Goal: Book appointment/travel/reservation

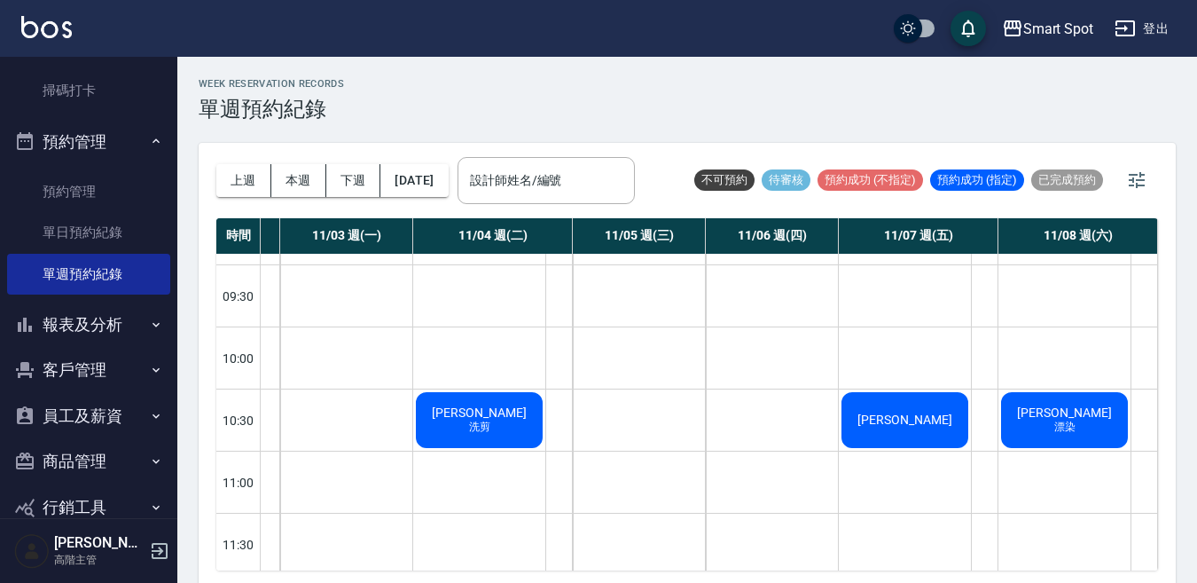
scroll to position [43, 122]
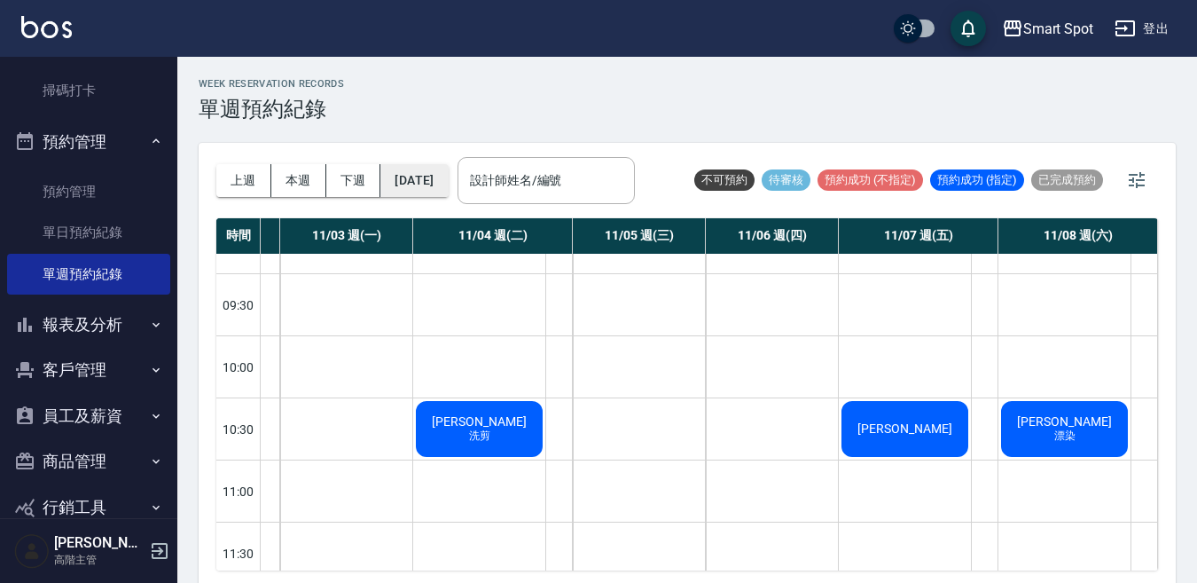
click at [448, 185] on button "[DATE]" at bounding box center [413, 180] width 67 height 33
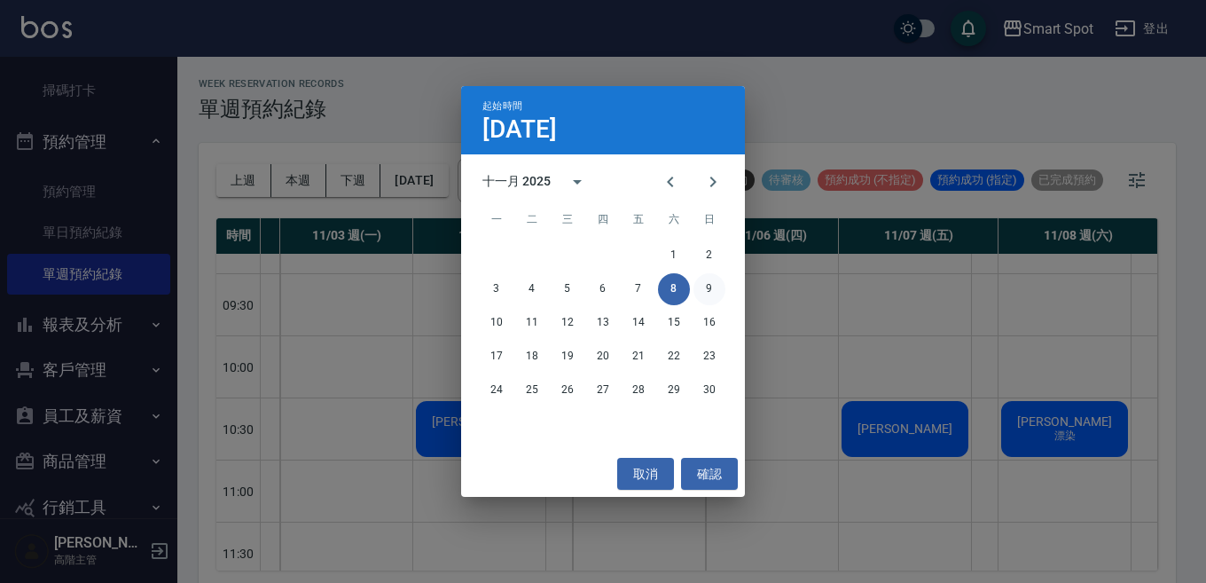
click at [710, 290] on button "9" at bounding box center [710, 289] width 32 height 32
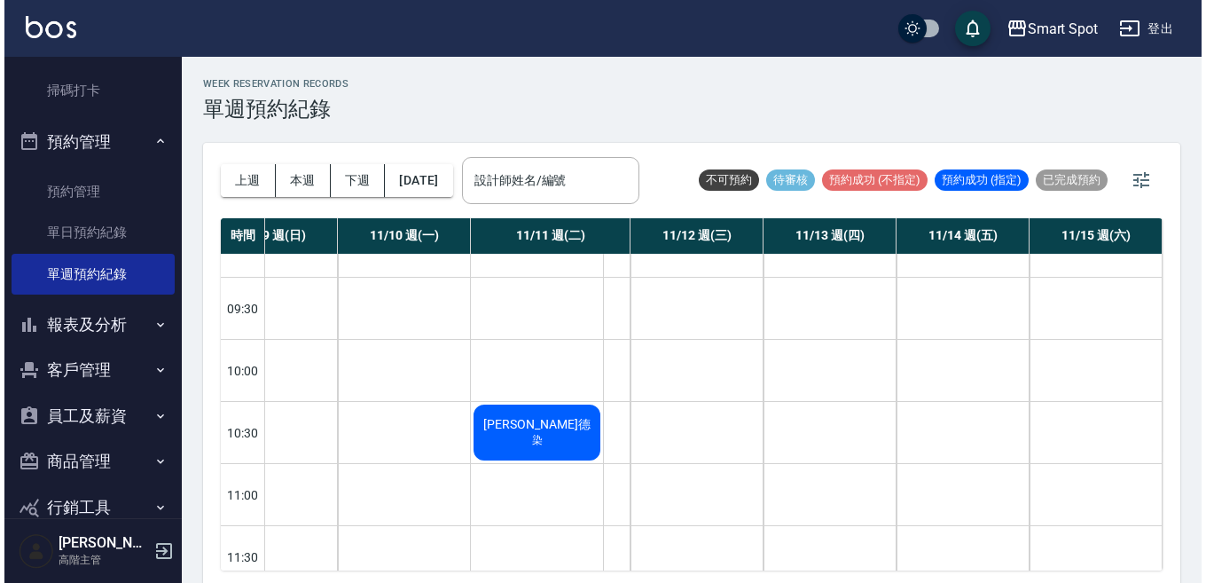
scroll to position [39, 0]
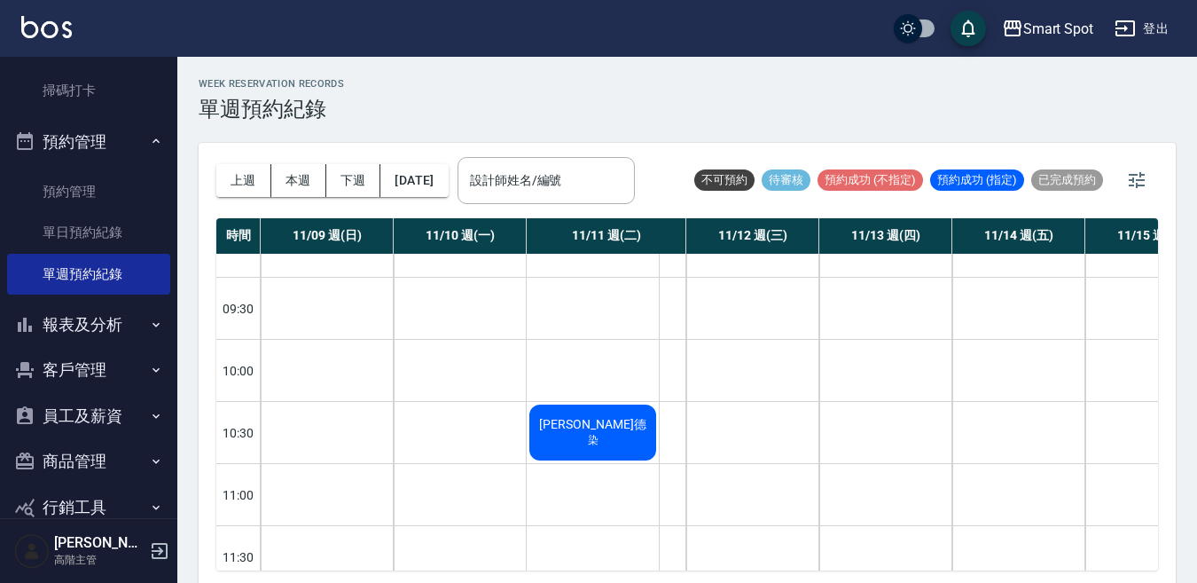
click at [106, 376] on button "客戶管理" at bounding box center [88, 370] width 163 height 46
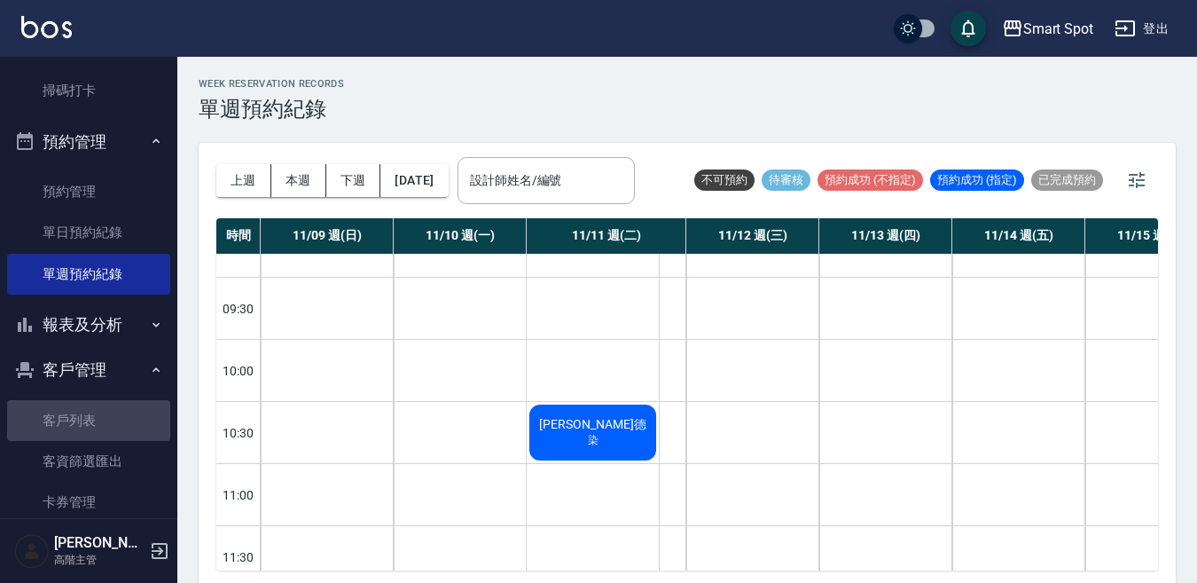
drag, startPoint x: 109, startPoint y: 420, endPoint x: 167, endPoint y: 411, distance: 58.3
click at [109, 420] on link "客戶列表" at bounding box center [88, 420] width 163 height 41
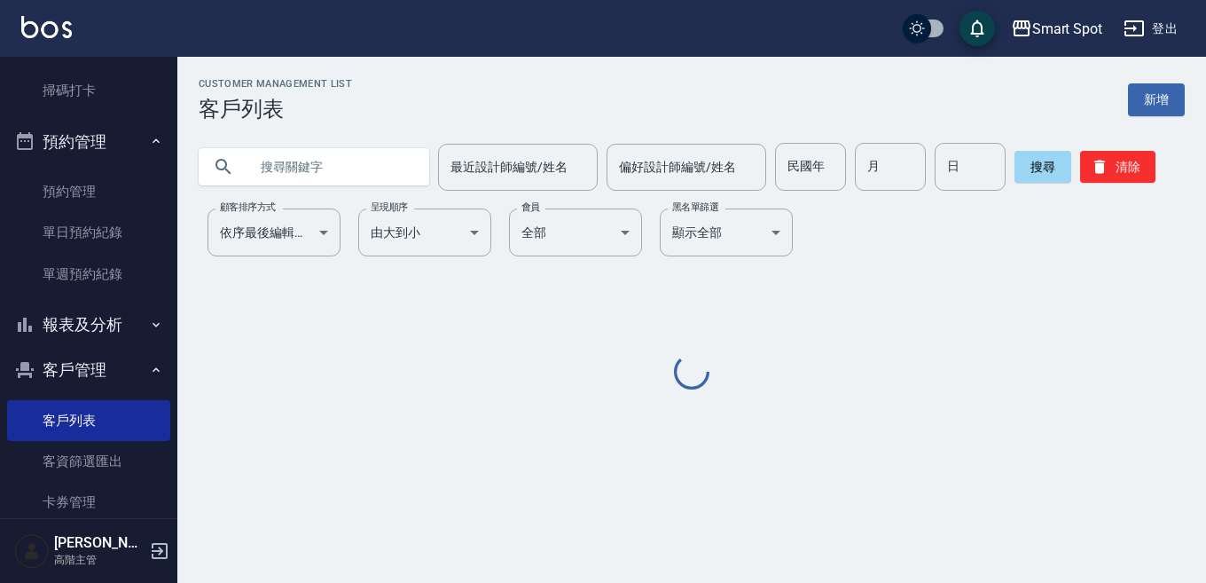
click at [292, 164] on input "text" at bounding box center [331, 167] width 167 height 48
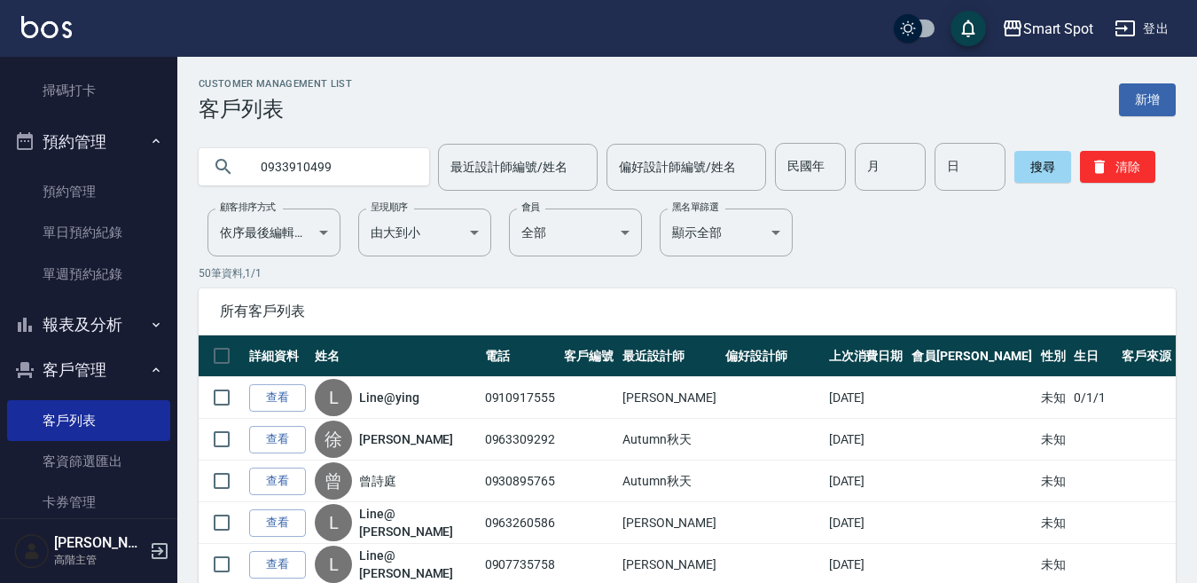
type input "0933910499"
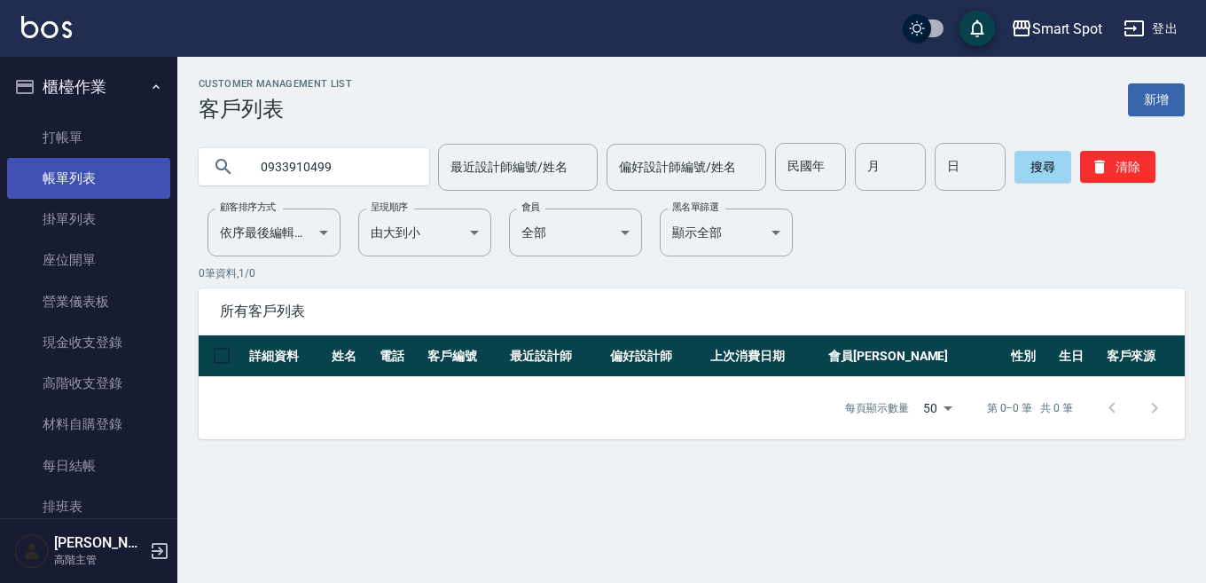
click at [126, 172] on link "帳單列表" at bounding box center [88, 178] width 163 height 41
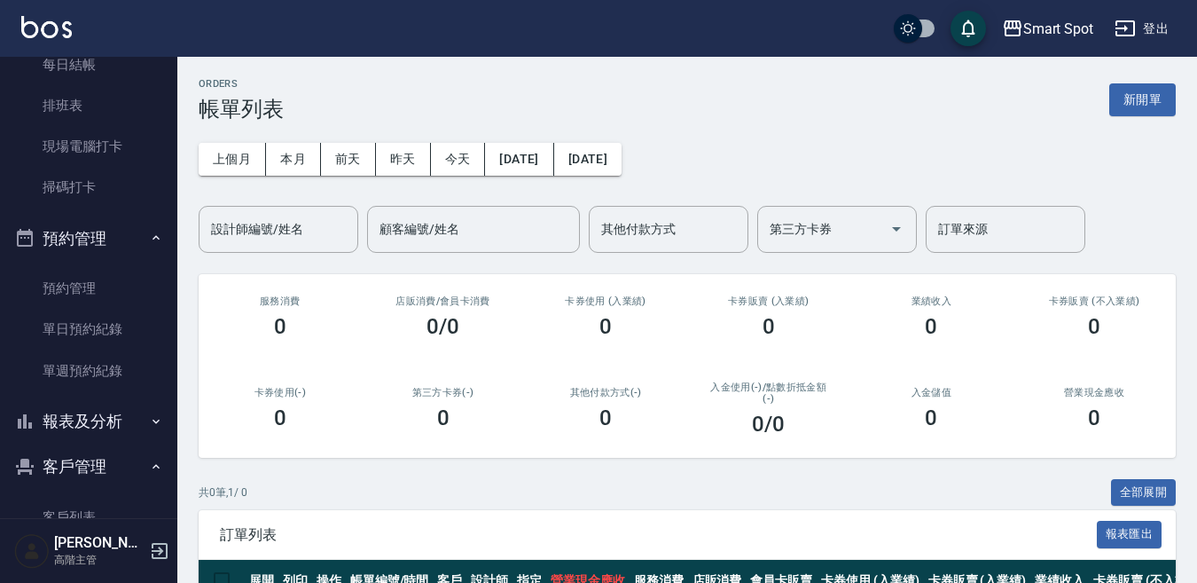
scroll to position [412, 0]
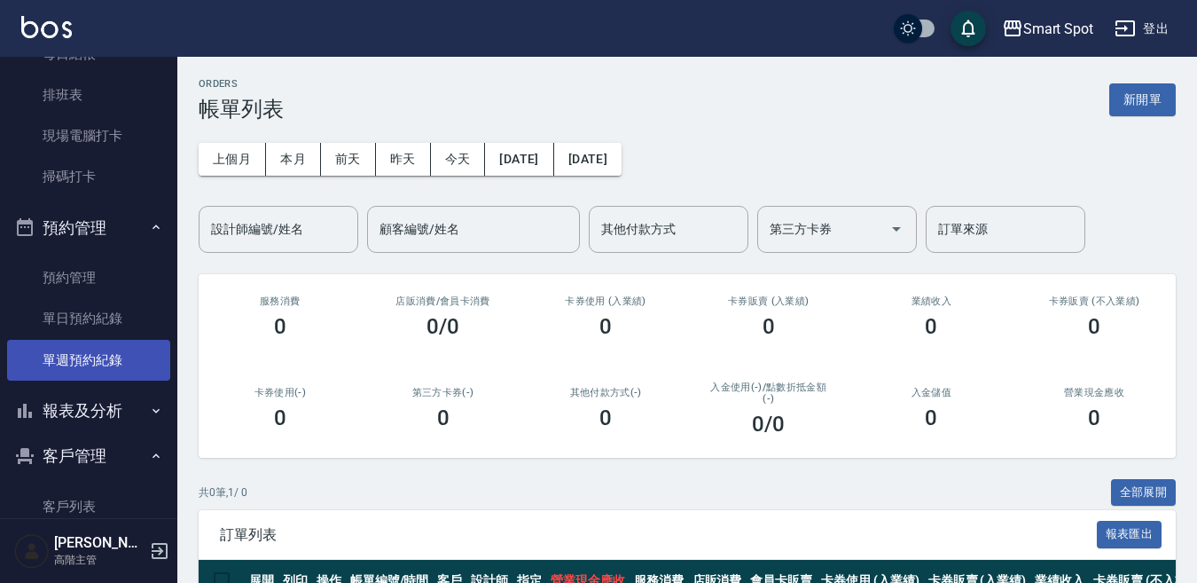
click at [139, 364] on link "單週預約紀錄" at bounding box center [88, 360] width 163 height 41
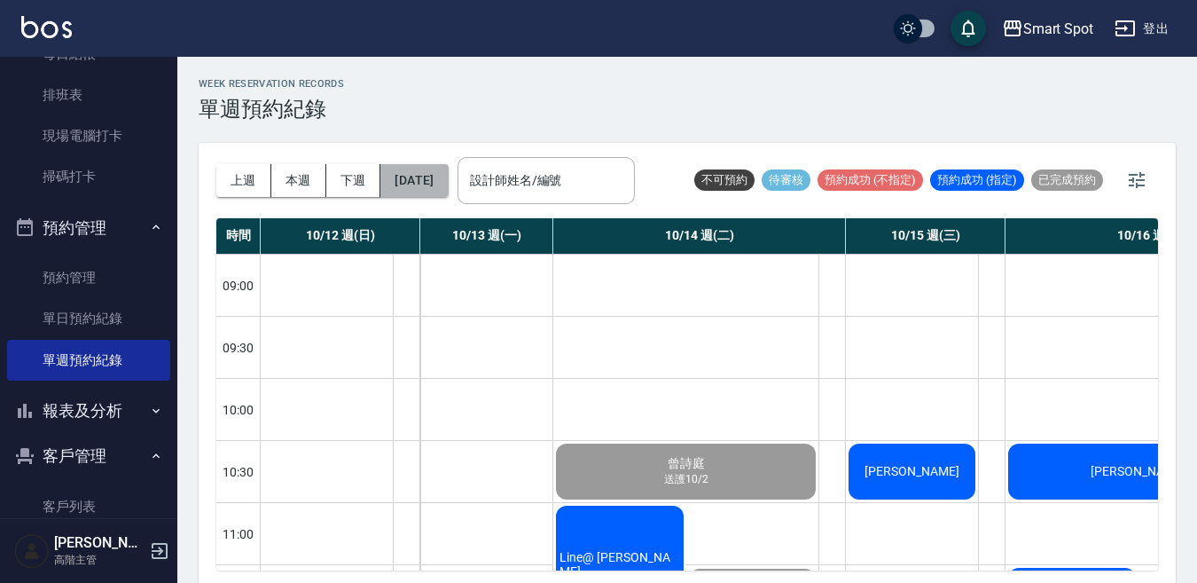
click at [443, 184] on button "[DATE]" at bounding box center [413, 180] width 67 height 33
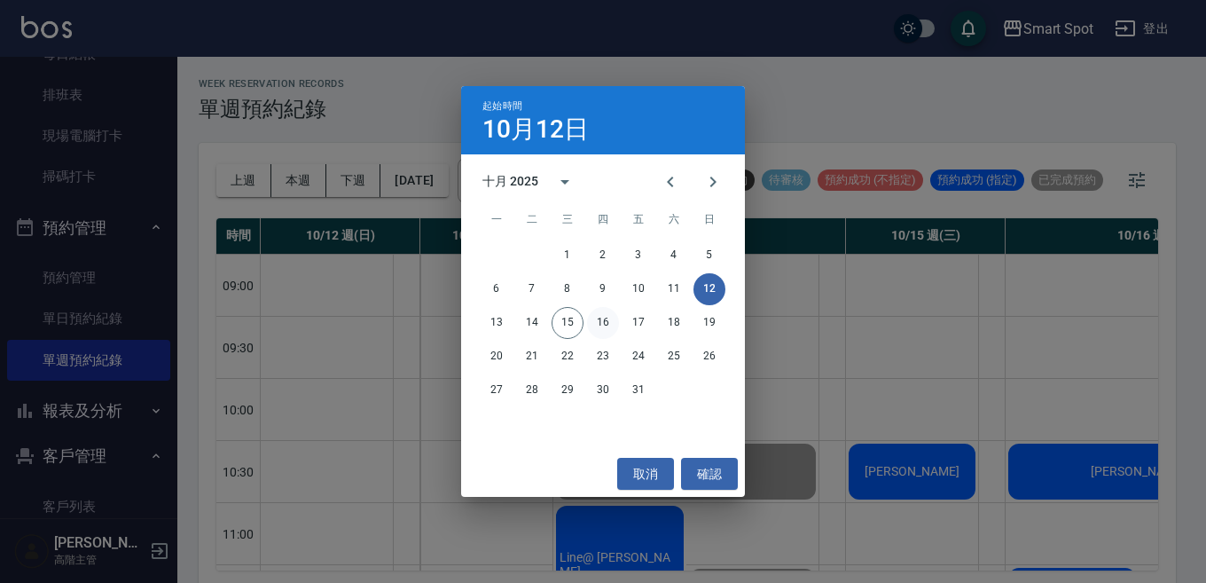
click at [607, 329] on button "16" at bounding box center [603, 323] width 32 height 32
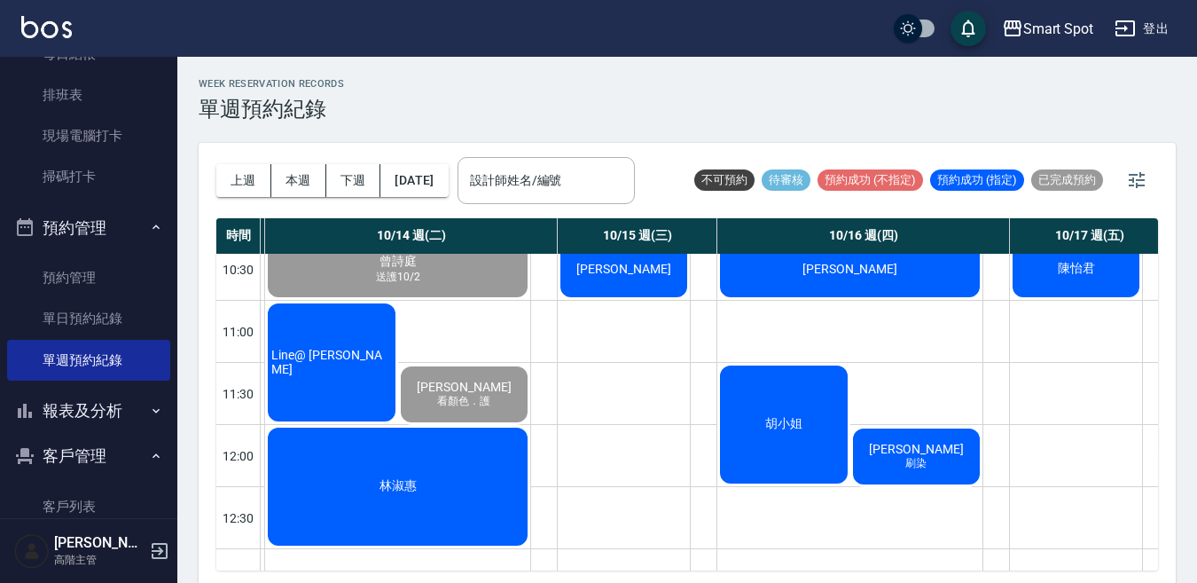
scroll to position [150, 288]
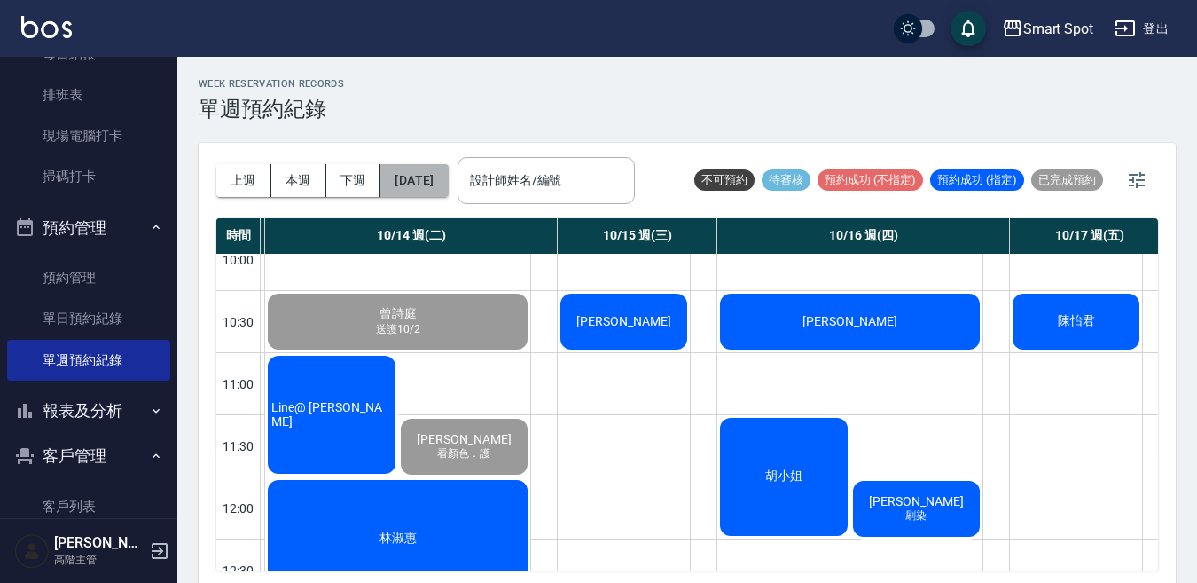
click at [448, 193] on button "2025/10/16" at bounding box center [413, 180] width 67 height 33
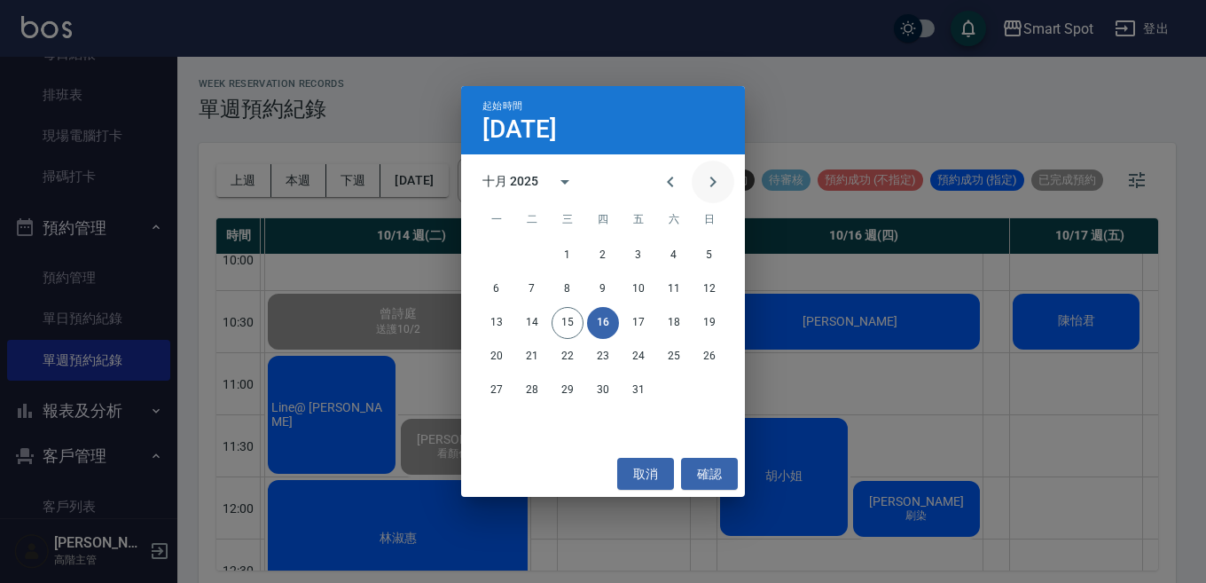
click at [712, 189] on icon "Next month" at bounding box center [712, 181] width 21 height 21
click at [706, 281] on button "9" at bounding box center [710, 289] width 32 height 32
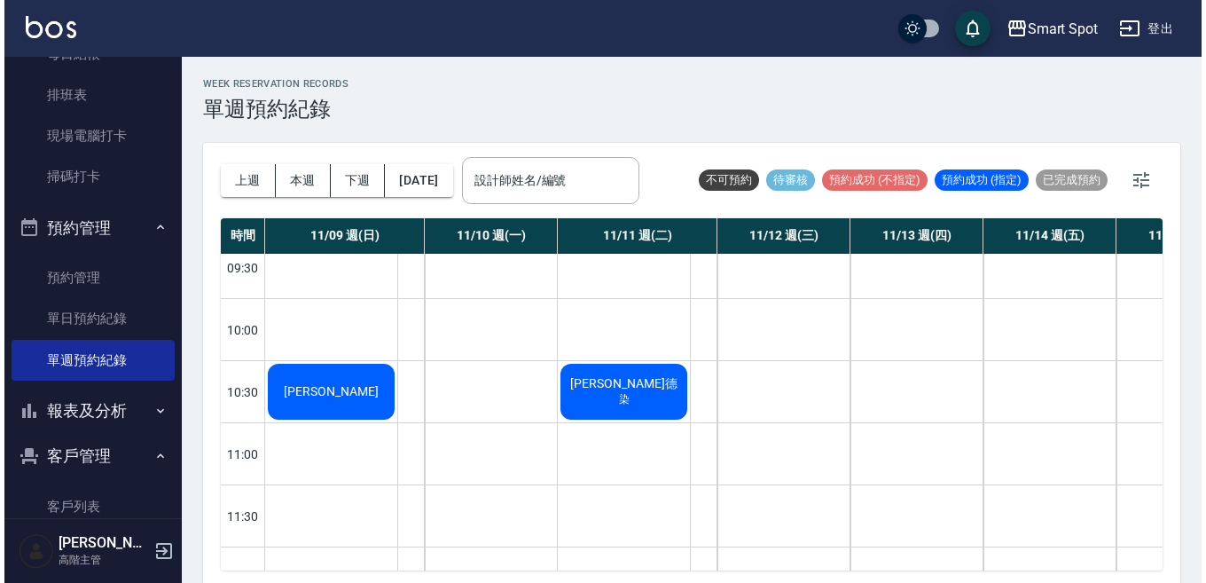
scroll to position [71, 0]
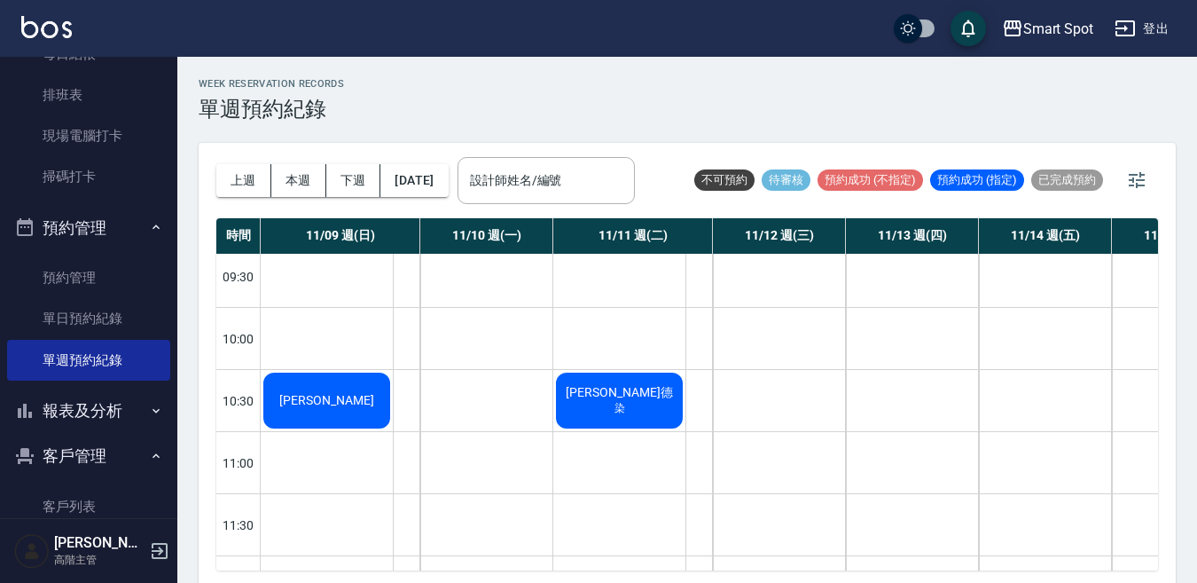
click at [375, 402] on div "[PERSON_NAME]" at bounding box center [327, 400] width 132 height 61
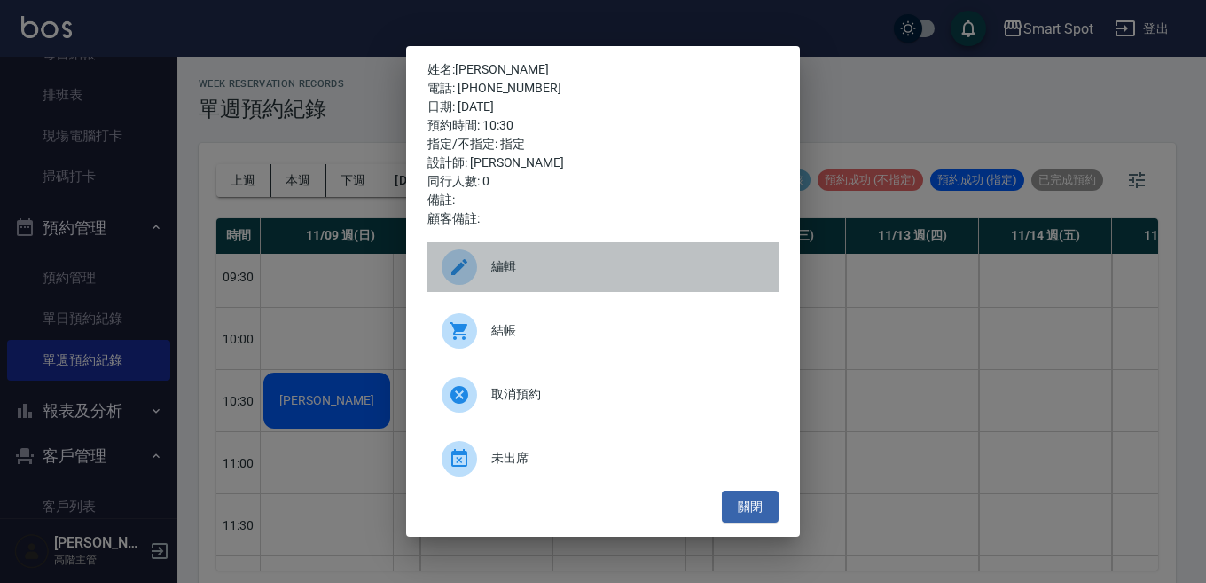
click at [465, 269] on icon at bounding box center [459, 266] width 21 height 21
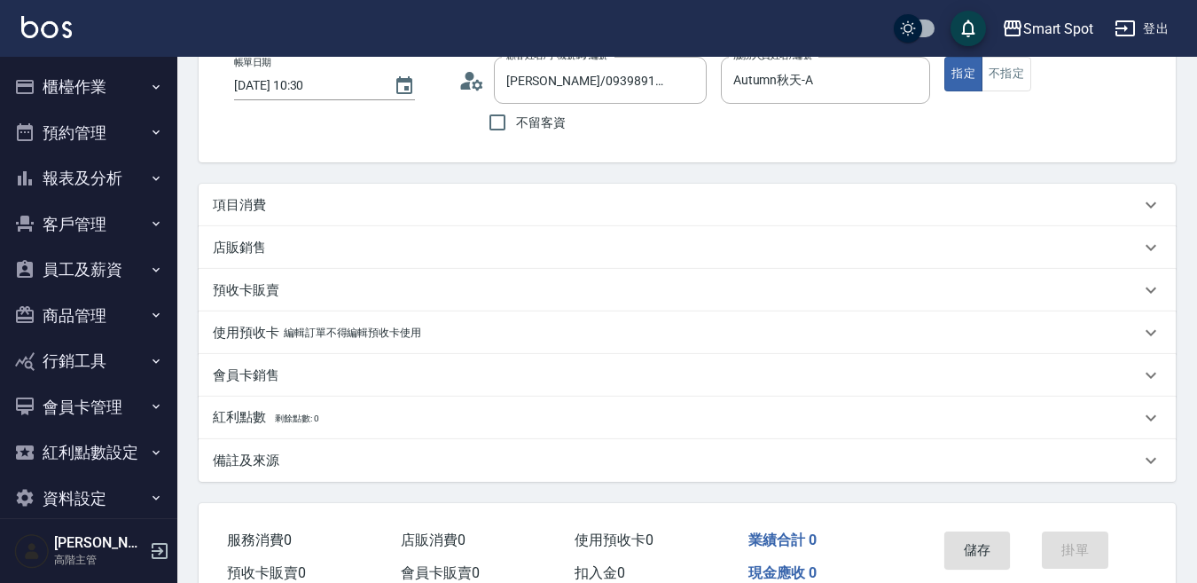
scroll to position [107, 0]
click at [252, 464] on p "備註及來源" at bounding box center [246, 460] width 67 height 19
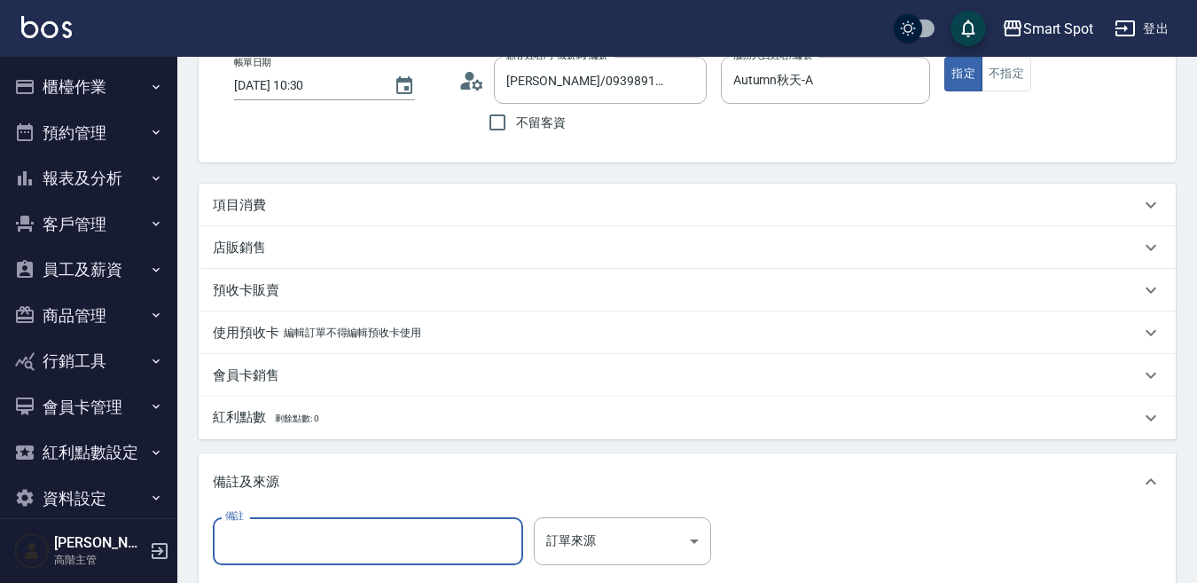
click at [343, 537] on input "備註" at bounding box center [368, 541] width 310 height 48
type input "w"
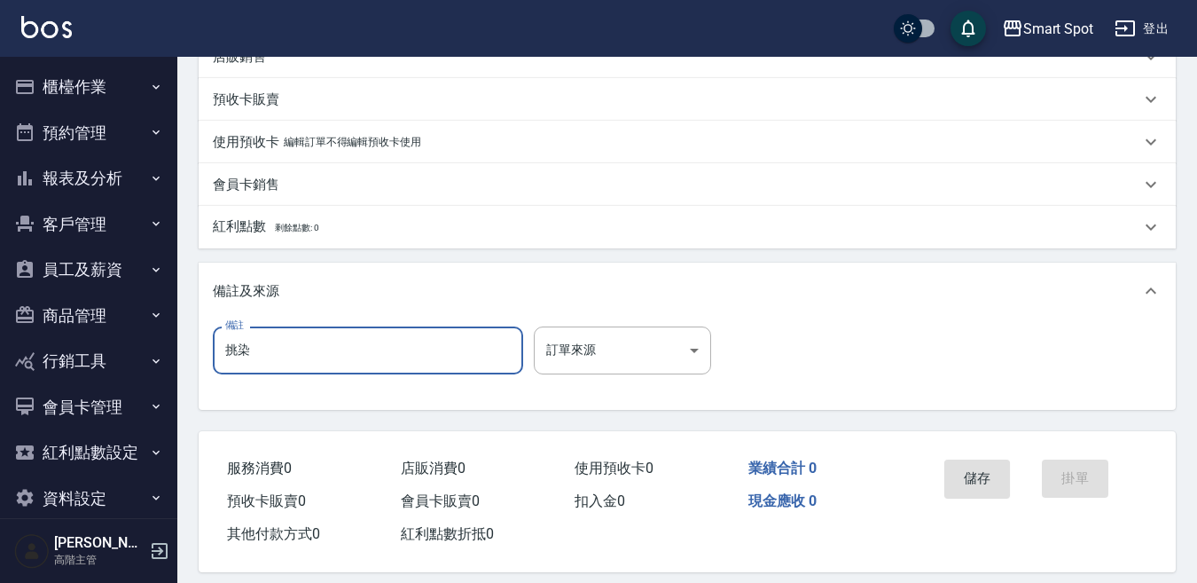
scroll to position [317, 0]
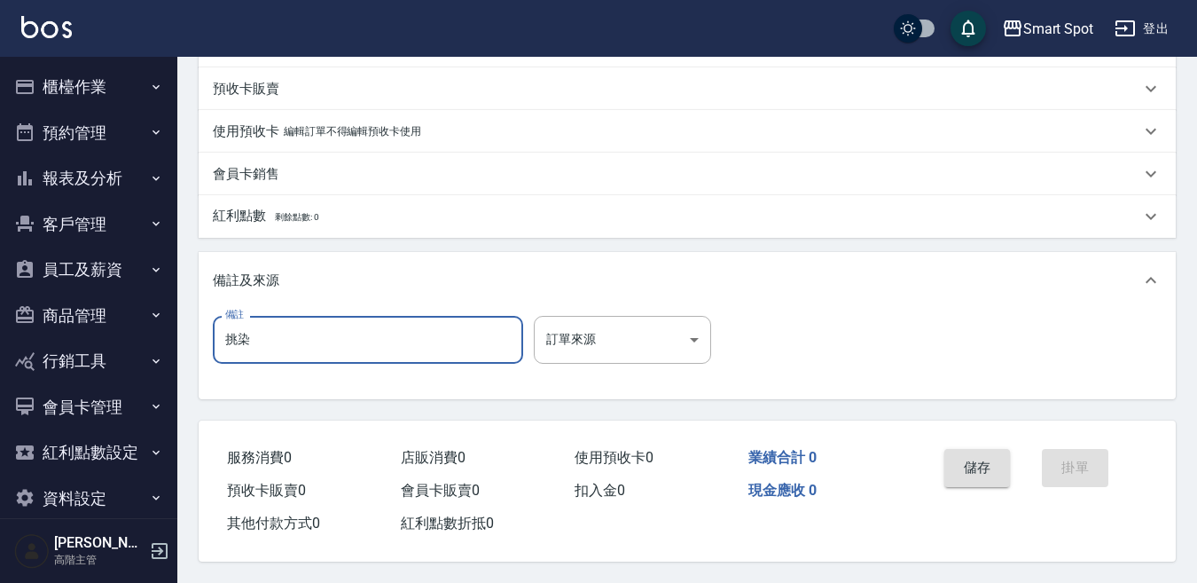
type input "挑染"
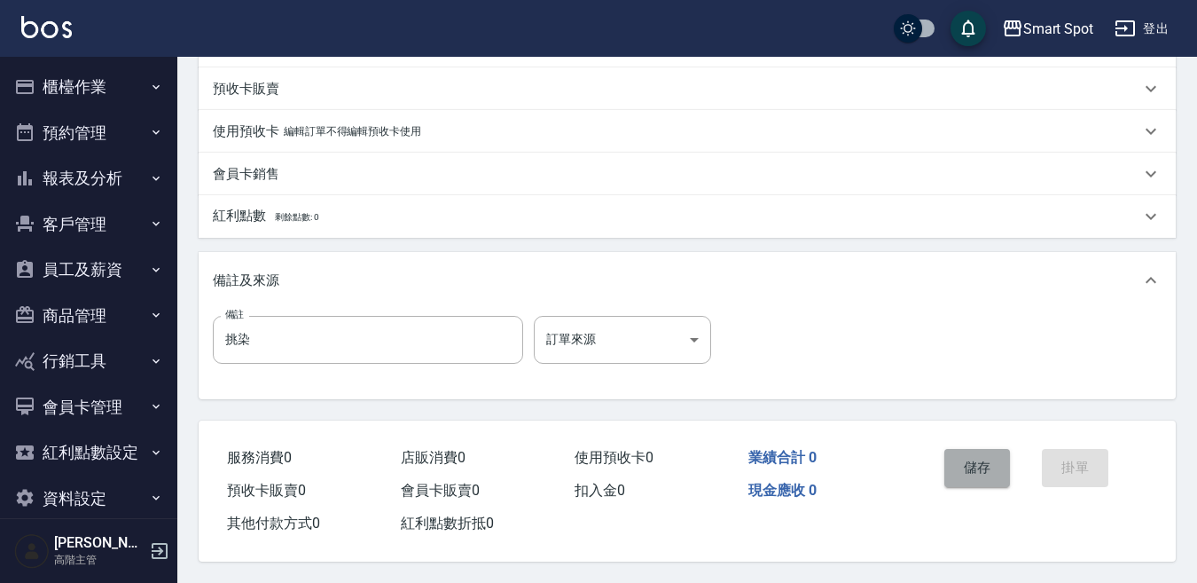
click at [990, 468] on button "儲存" at bounding box center [978, 467] width 67 height 37
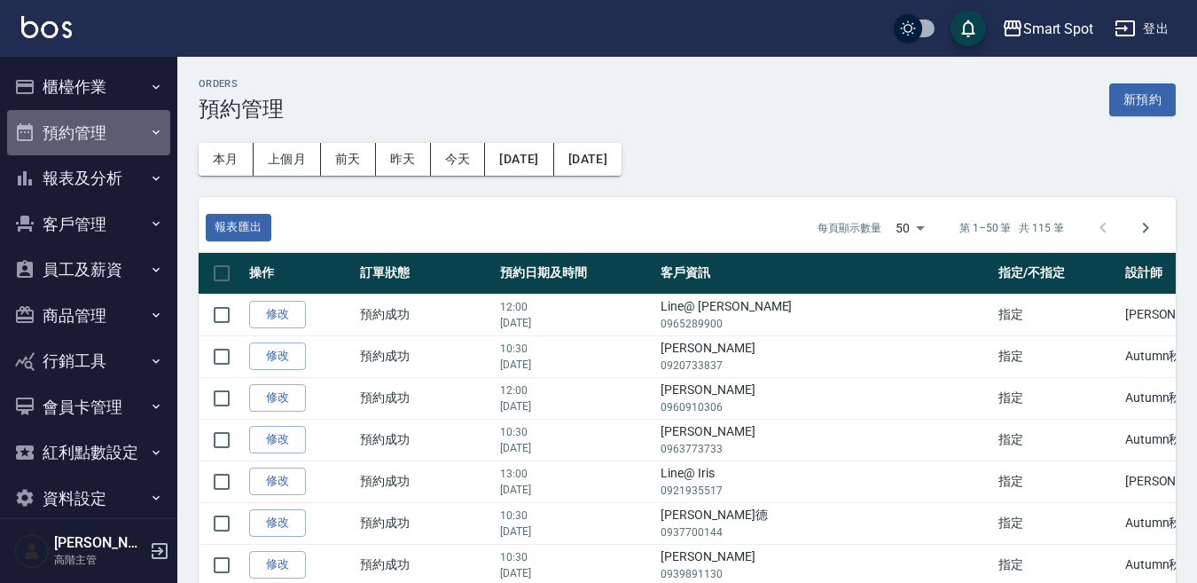
click at [133, 142] on button "預約管理" at bounding box center [88, 133] width 163 height 46
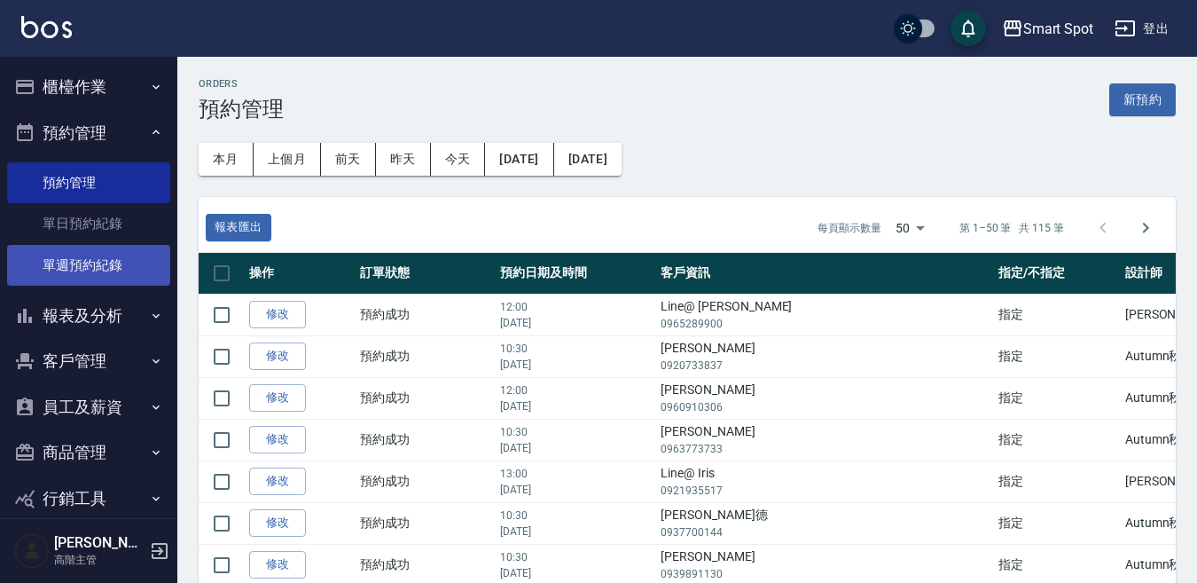
click at [122, 267] on link "單週預約紀錄" at bounding box center [88, 265] width 163 height 41
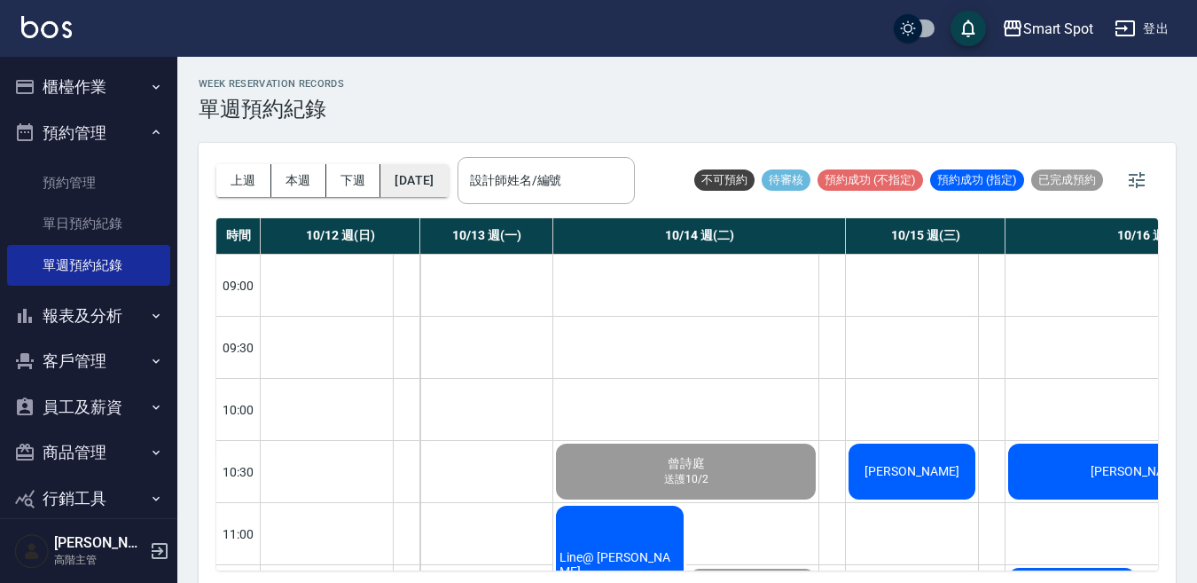
click at [448, 192] on button "[DATE]" at bounding box center [413, 180] width 67 height 33
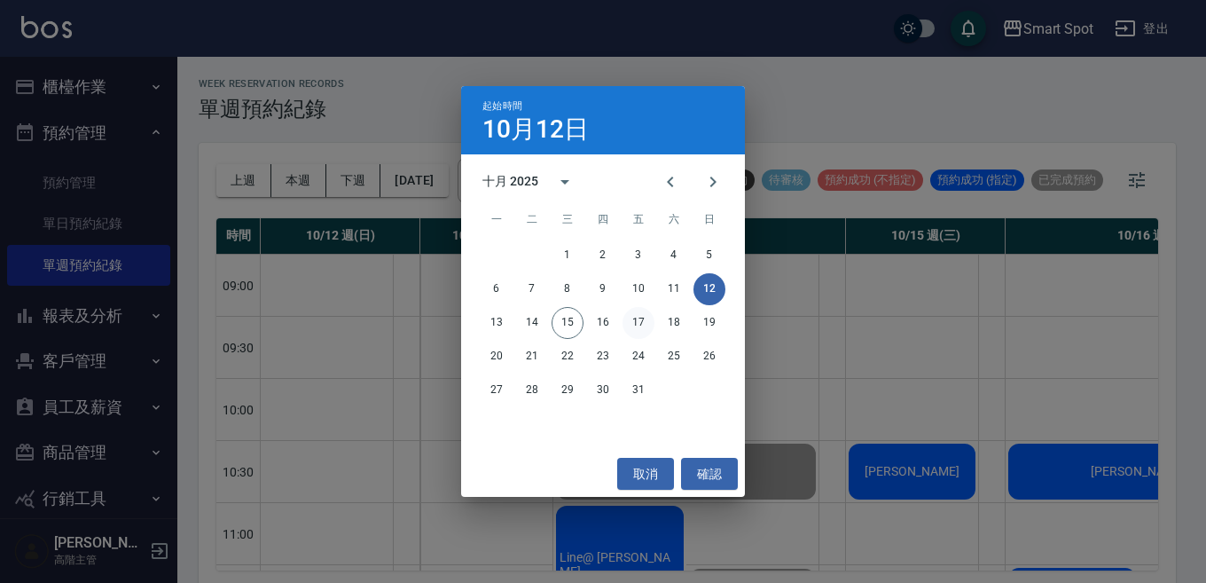
click at [642, 325] on button "17" at bounding box center [639, 323] width 32 height 32
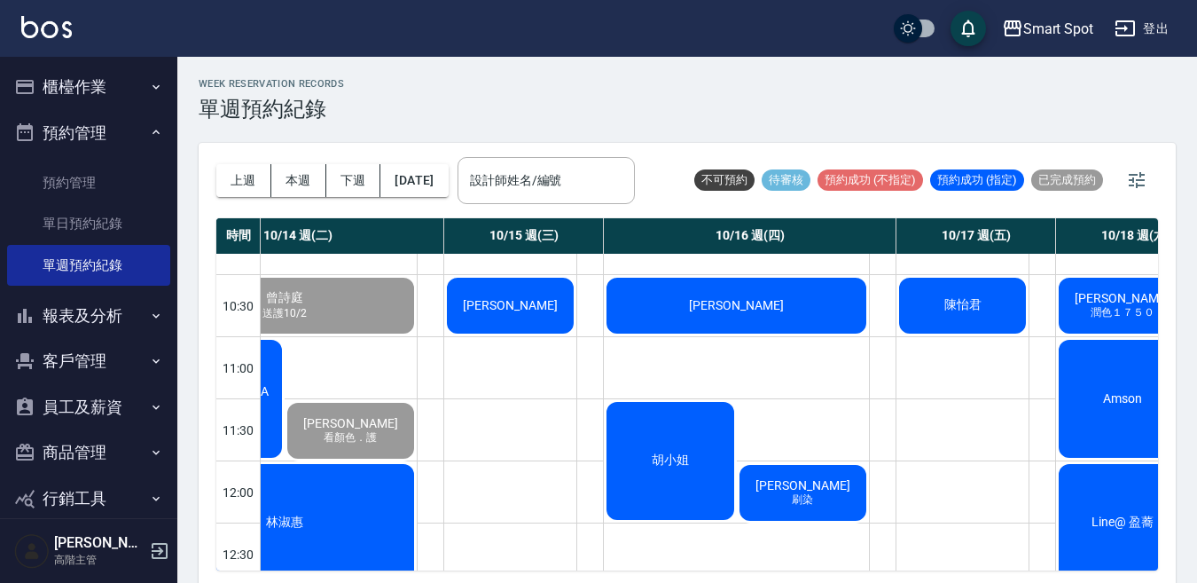
scroll to position [166, 436]
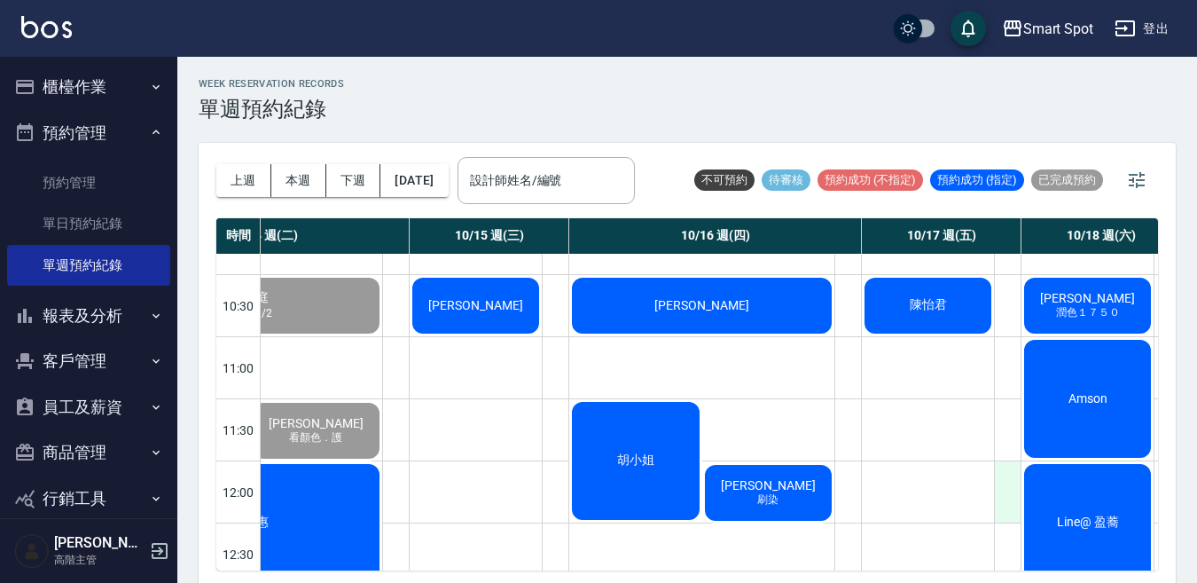
click at [1007, 493] on div at bounding box center [1007, 491] width 27 height 61
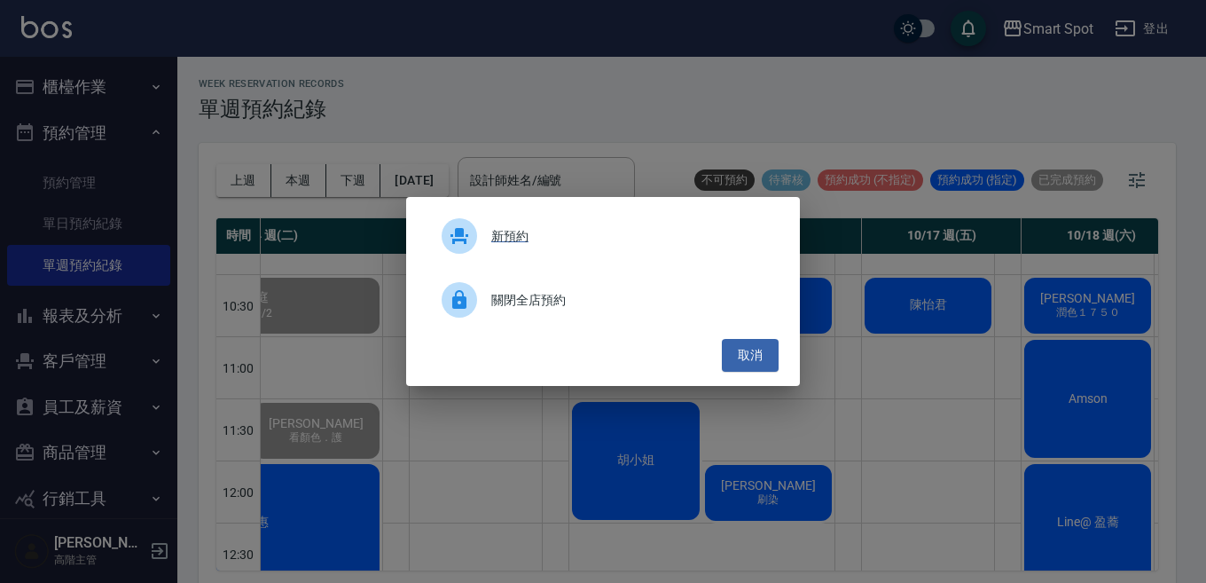
click at [519, 240] on span "新預約" at bounding box center [627, 236] width 273 height 19
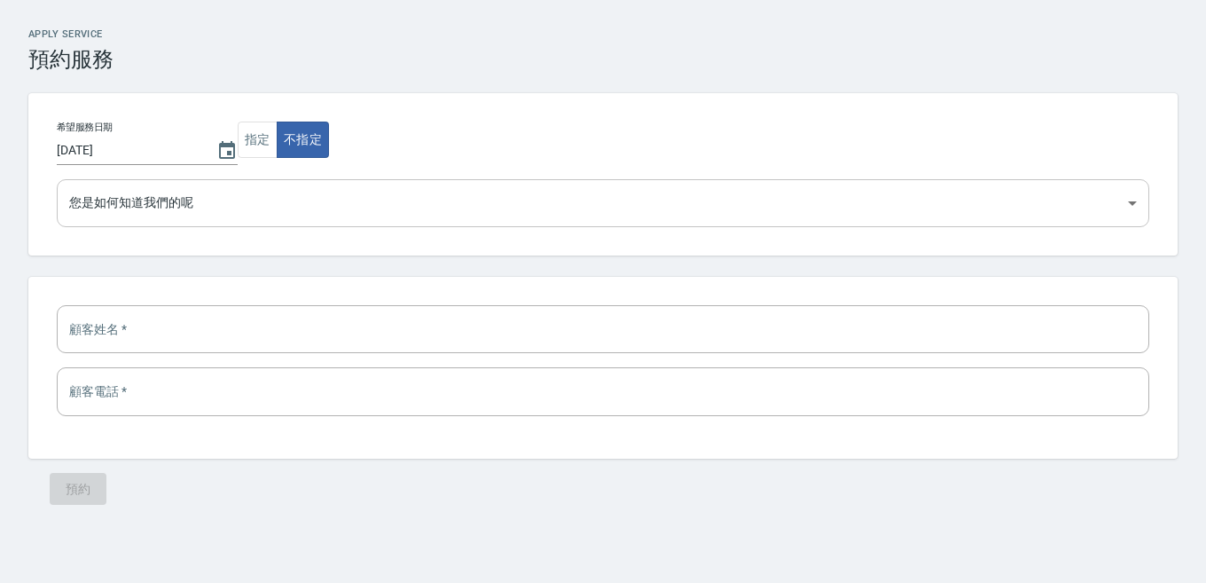
select select "1760673600000"
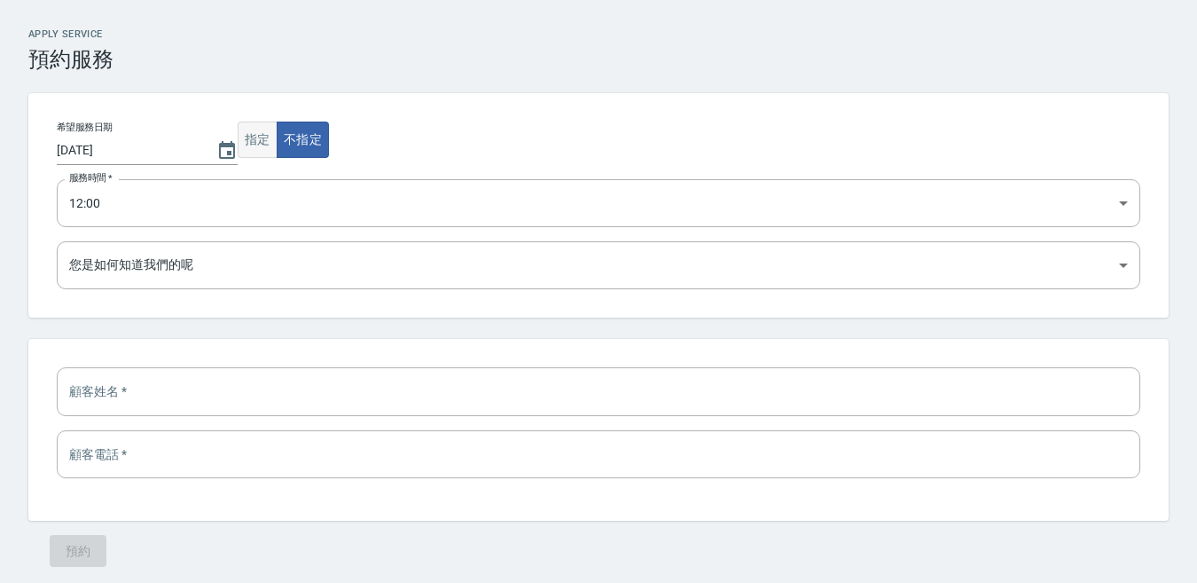
click at [243, 149] on button "指定" at bounding box center [258, 140] width 40 height 36
select select
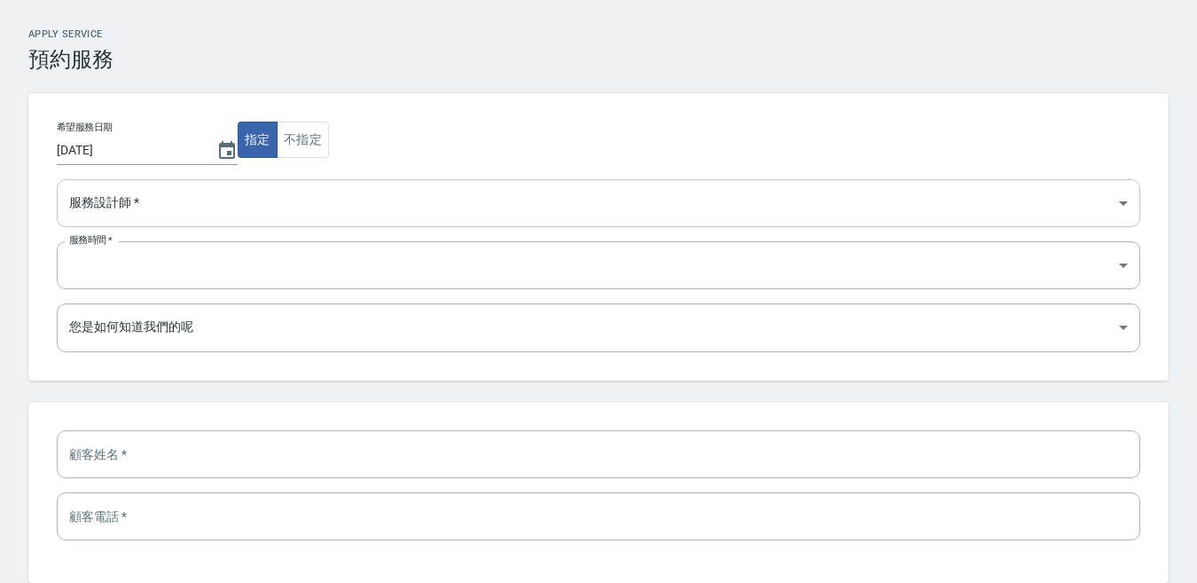
click at [201, 212] on select "Autumn秋天 [PERSON_NAME] [PERSON_NAME] [PERSON_NAME] QQ" at bounding box center [599, 203] width 1084 height 48
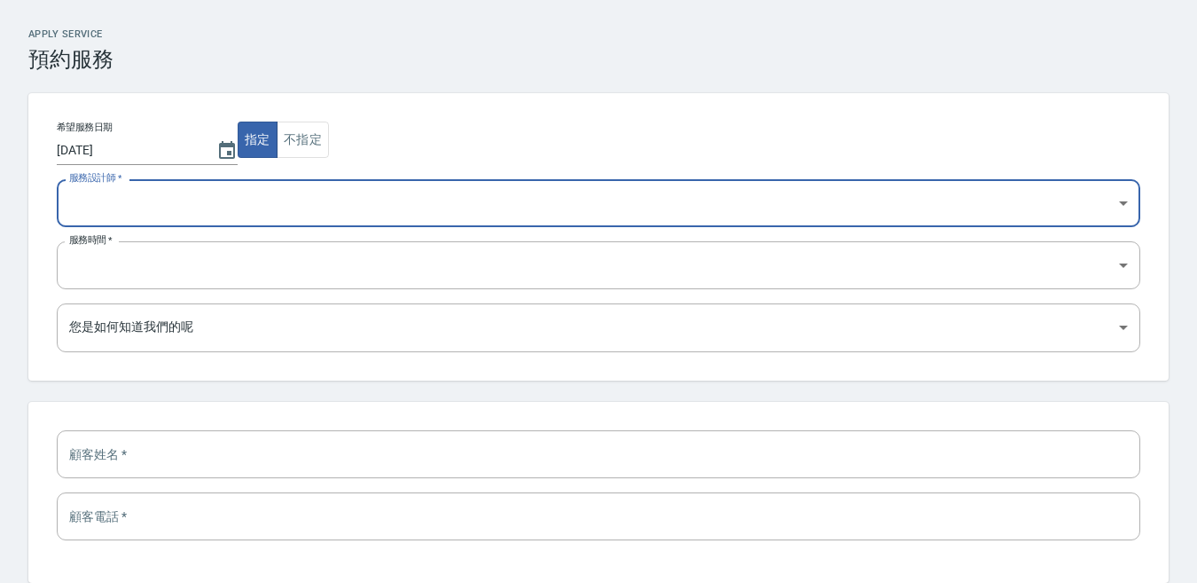
select select "b9728b33-83ca-46c0-9782-394d7ba0df03"
click at [155, 277] on select "09:00 09:30 10:00 10:30 11:00 11:30 12:00 12:30 13:00 13:30 14:00 14:30 15:00 1…" at bounding box center [599, 265] width 1084 height 48
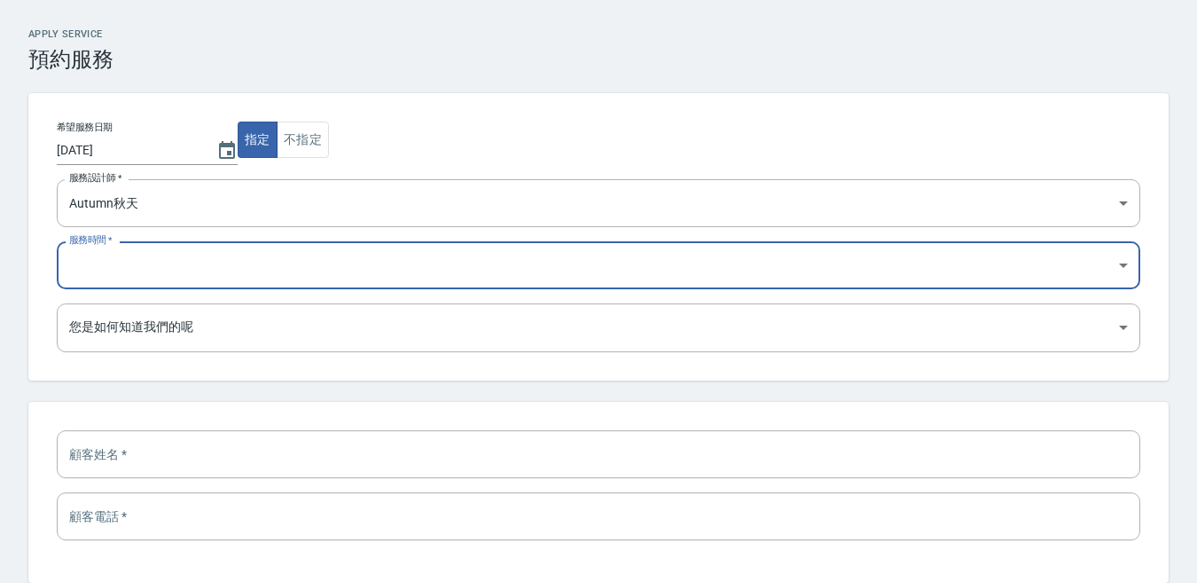
select select "1760673600000"
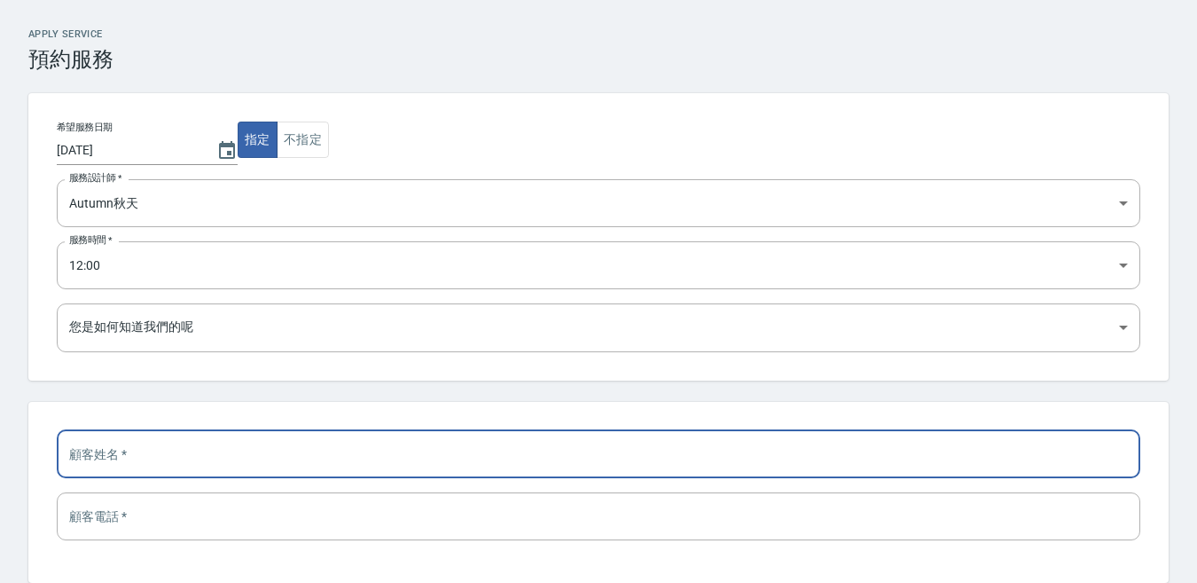
click at [161, 458] on input "text" at bounding box center [599, 454] width 1084 height 48
type input "[PERSON_NAME]"
click at [373, 372] on div "希望服務日期 [DATE] 指定 不指定 服務設計師   * [GEOGRAPHIC_DATA] [PERSON_NAME] [PERSON_NAME] QQ…" at bounding box center [598, 236] width 1141 height 287
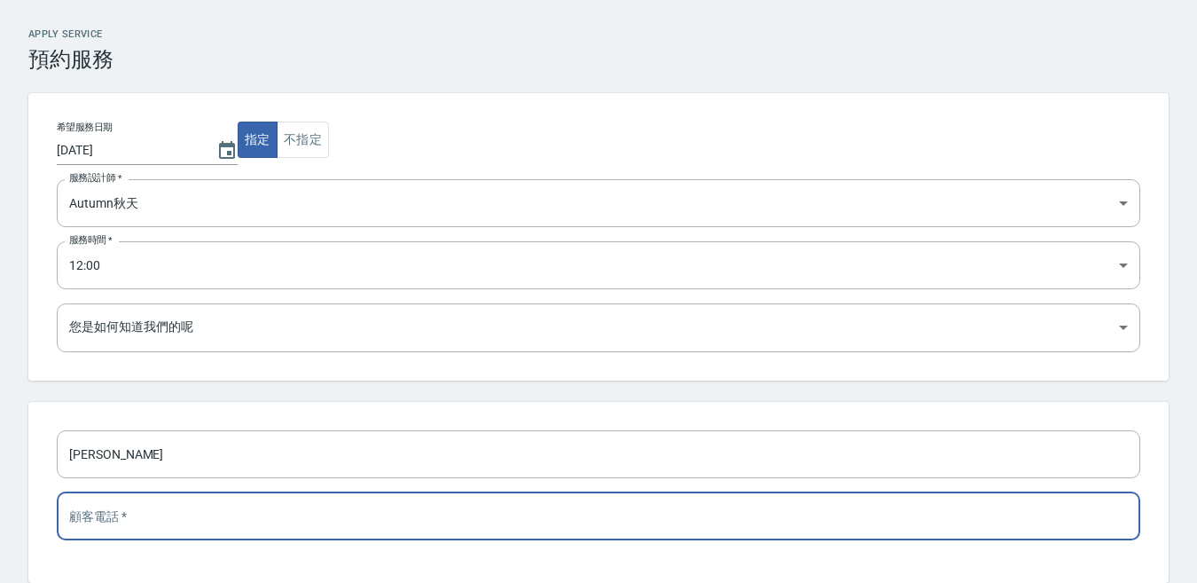
click at [206, 521] on input "tel" at bounding box center [599, 516] width 1084 height 48
type input "０"
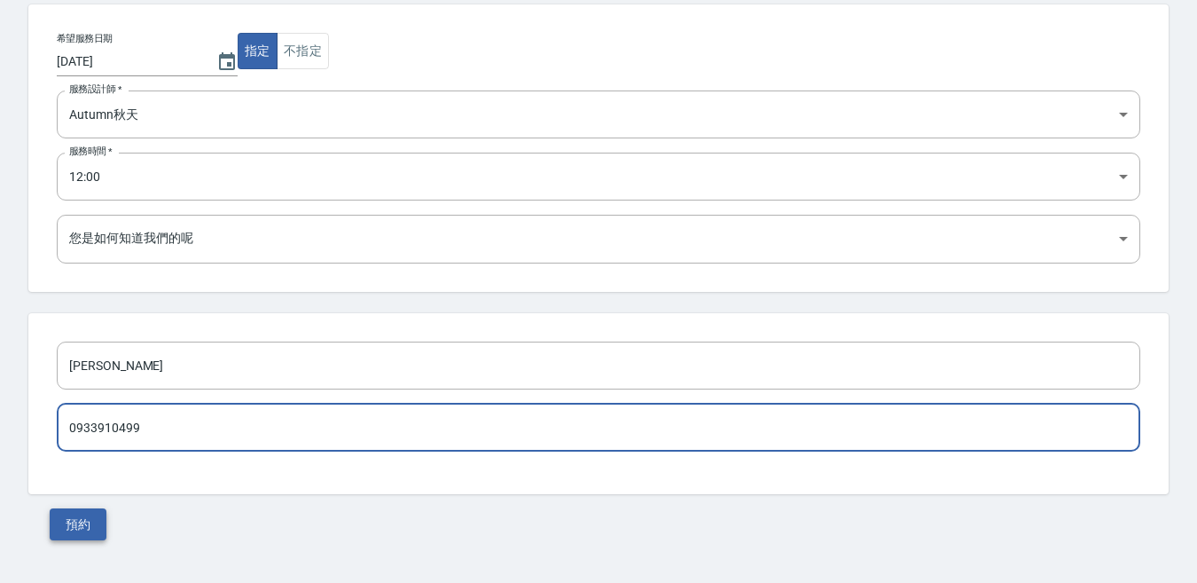
type input "0933910499"
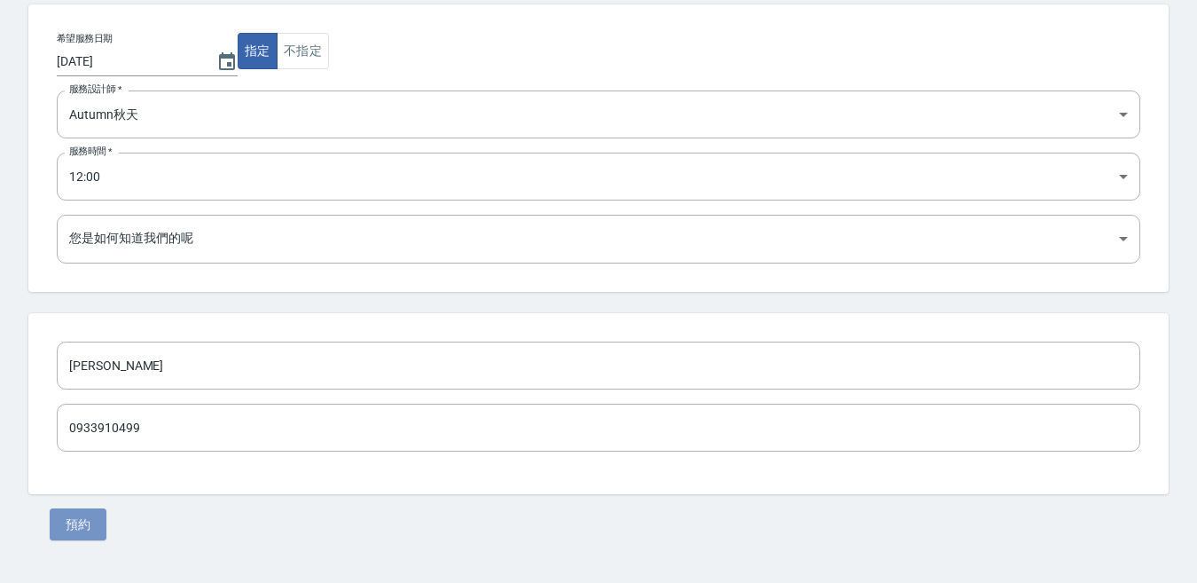
click at [83, 522] on button "預約" at bounding box center [78, 524] width 57 height 33
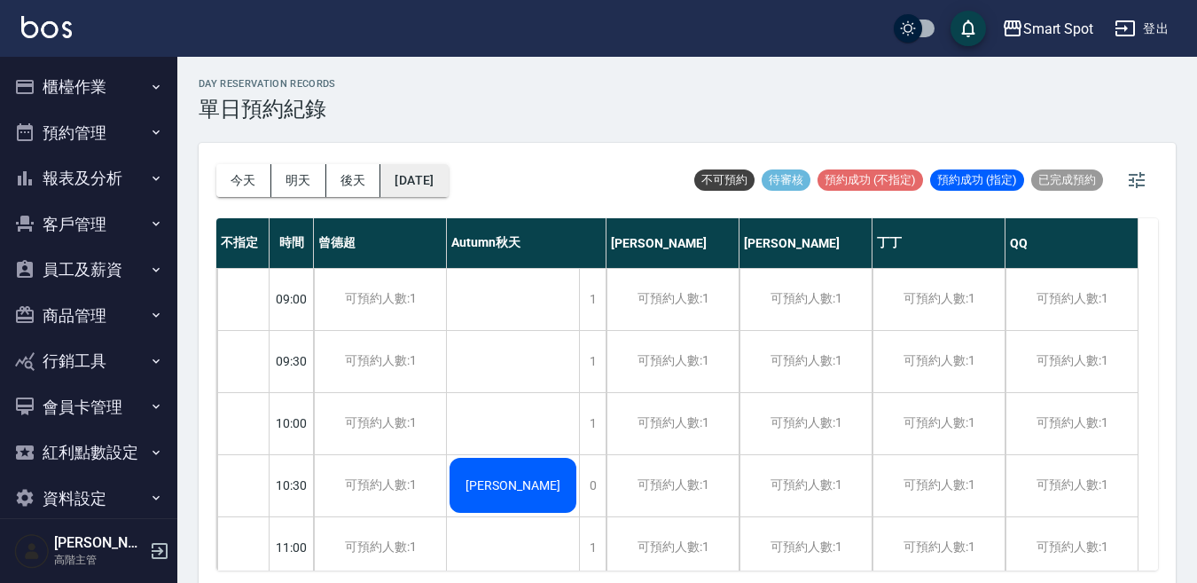
click at [448, 190] on button "[DATE]" at bounding box center [413, 180] width 67 height 33
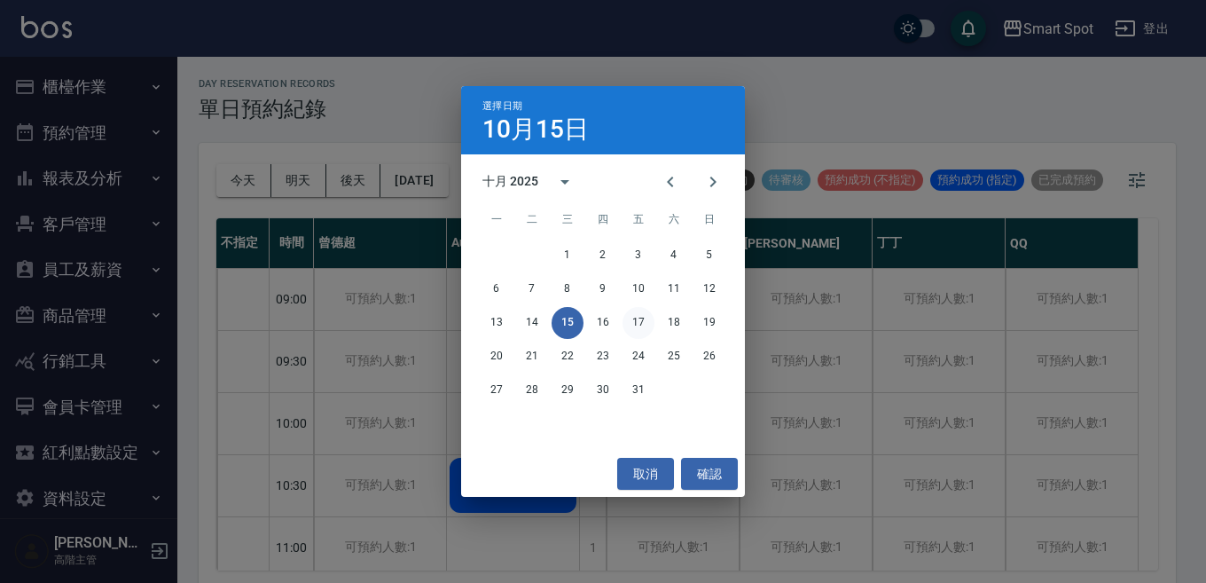
click at [640, 323] on button "17" at bounding box center [639, 323] width 32 height 32
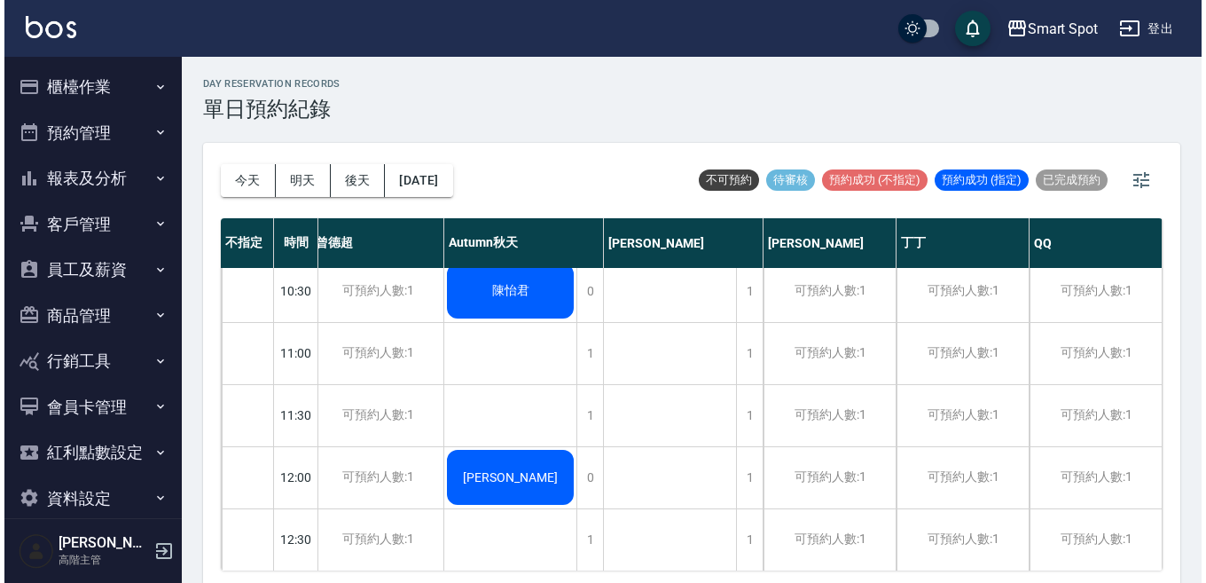
scroll to position [205, 16]
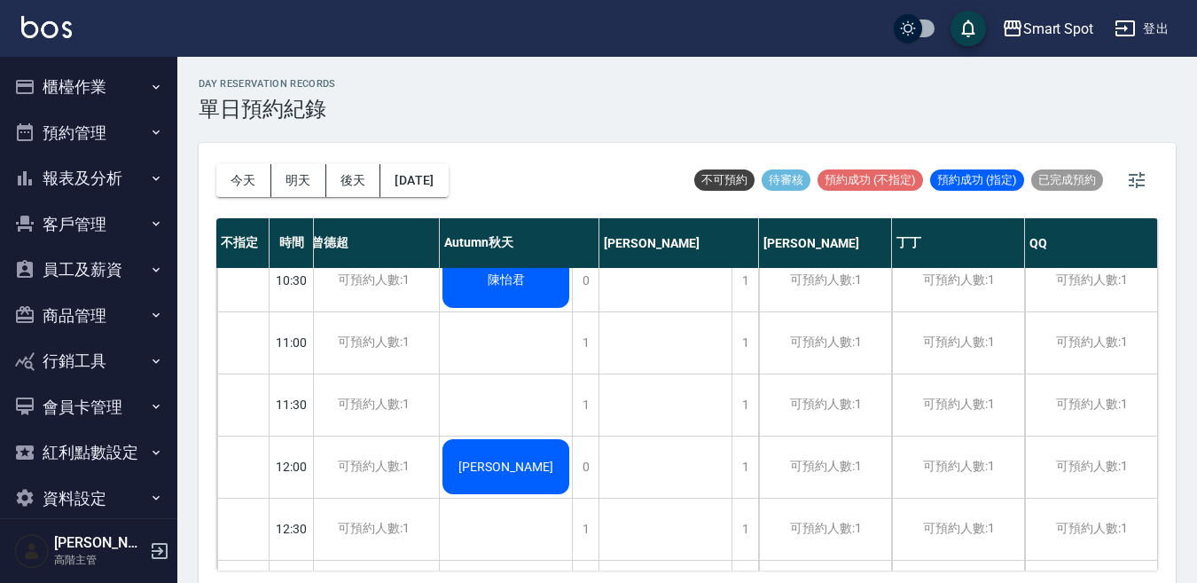
click at [534, 472] on div "[PERSON_NAME]" at bounding box center [506, 466] width 132 height 60
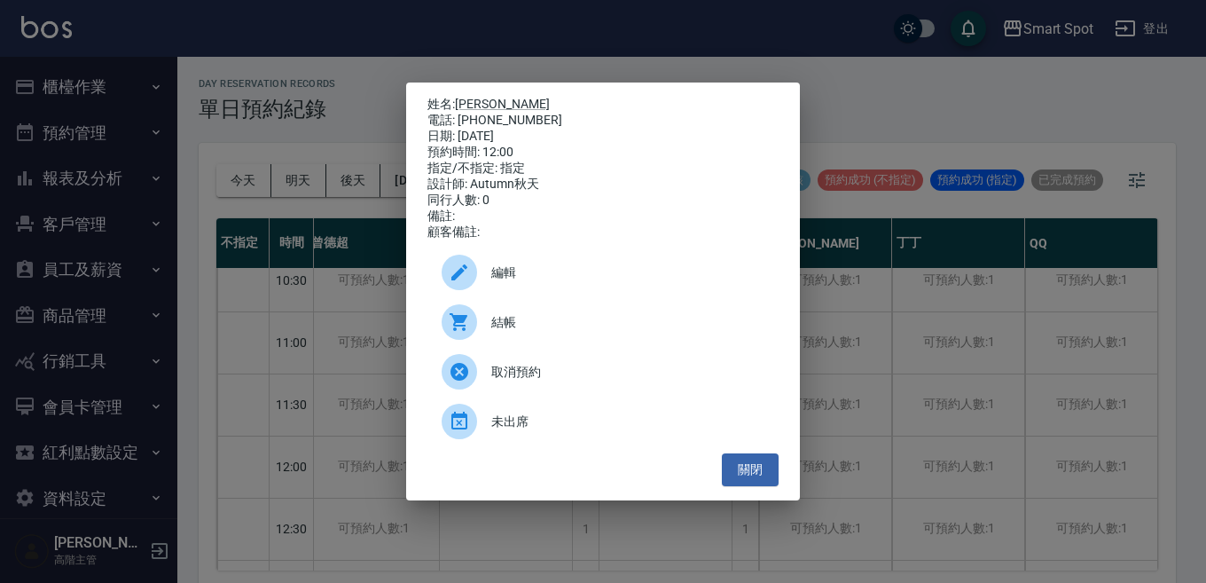
click at [462, 283] on icon at bounding box center [459, 272] width 21 height 21
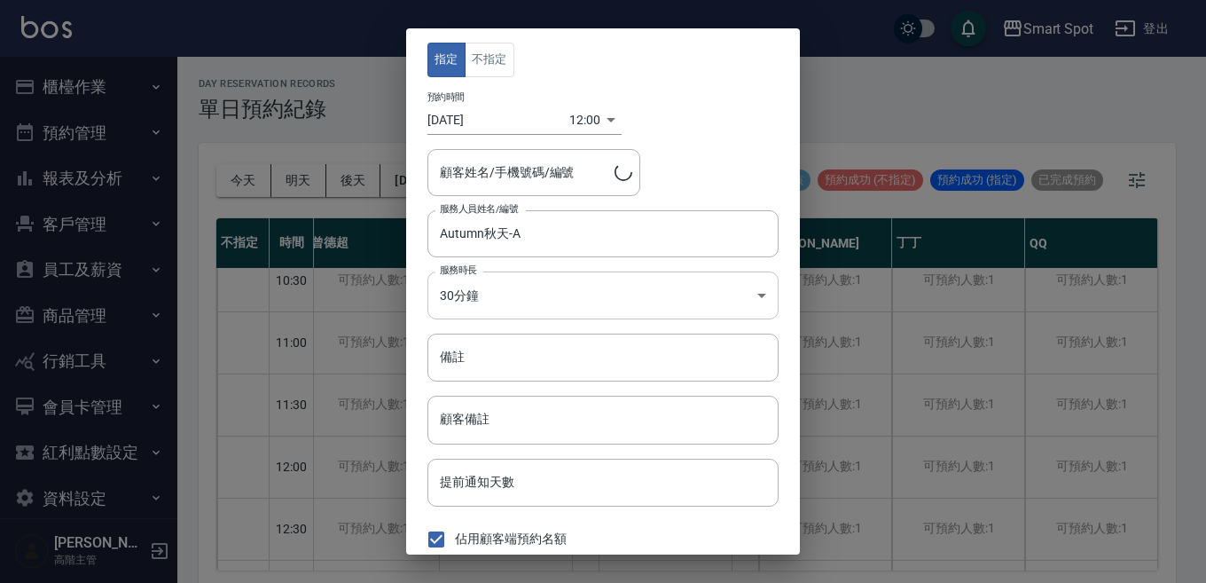
type input "[PERSON_NAME][PERSON_NAME]/0933910499"
click at [529, 366] on input "備註" at bounding box center [602, 357] width 351 height 48
